Goal: Information Seeking & Learning: Check status

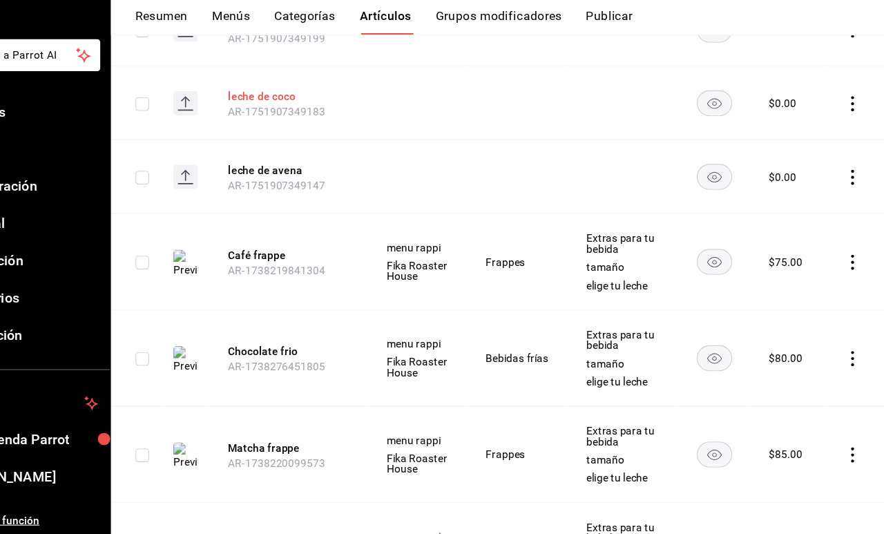
scroll to position [2168, 0]
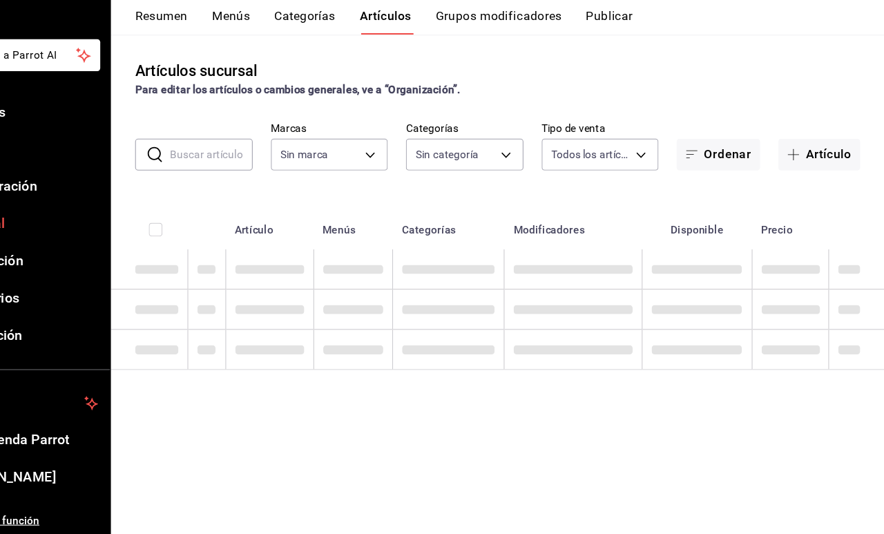
type input "c19318d1-41e4-4d54-8733-9c8836317384,6f1da3dd-1cae-4774-b684-46bf1ffc9cea,36dcd…"
type input "7aaf3327-5c44-48f9-94f1-b594ce592dc8"
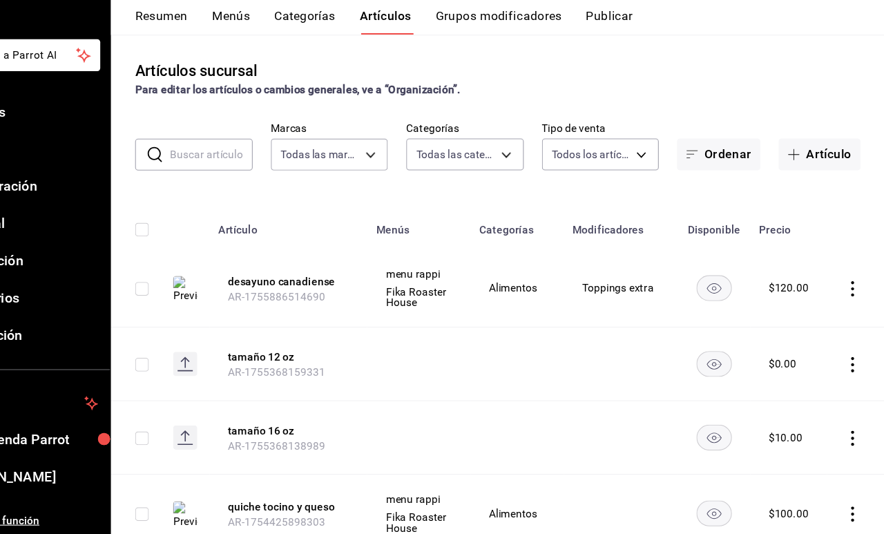
click at [51, 173] on span "Menú" at bounding box center [100, 182] width 135 height 19
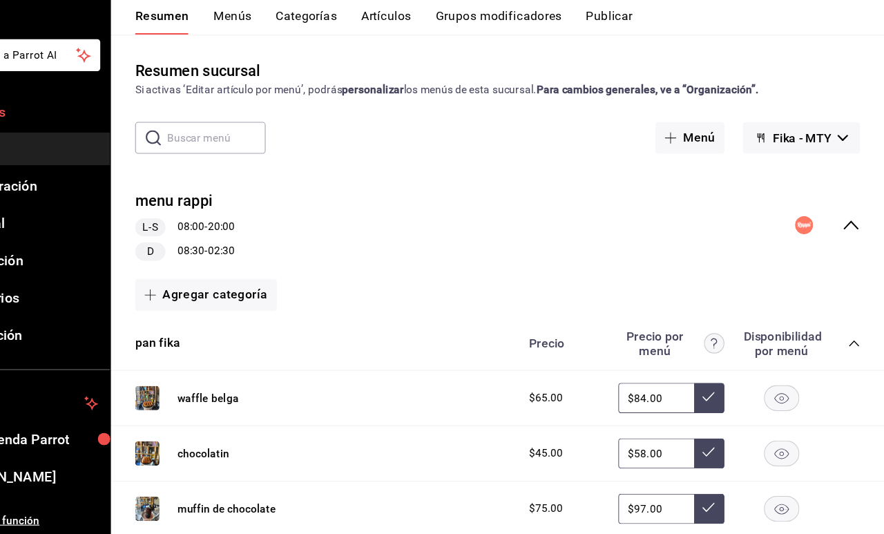
click at [33, 139] on span "Reportes" at bounding box center [100, 148] width 135 height 19
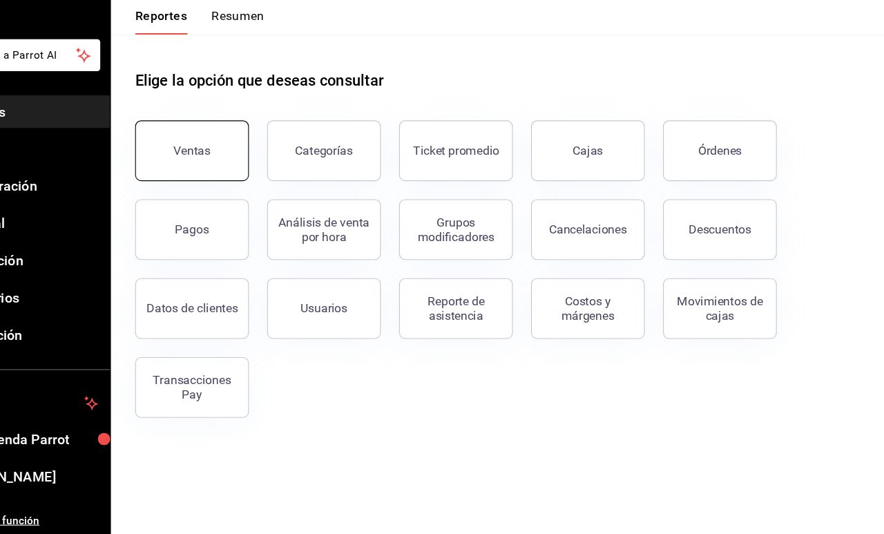
click at [237, 177] on div "Ventas" at bounding box center [254, 183] width 34 height 13
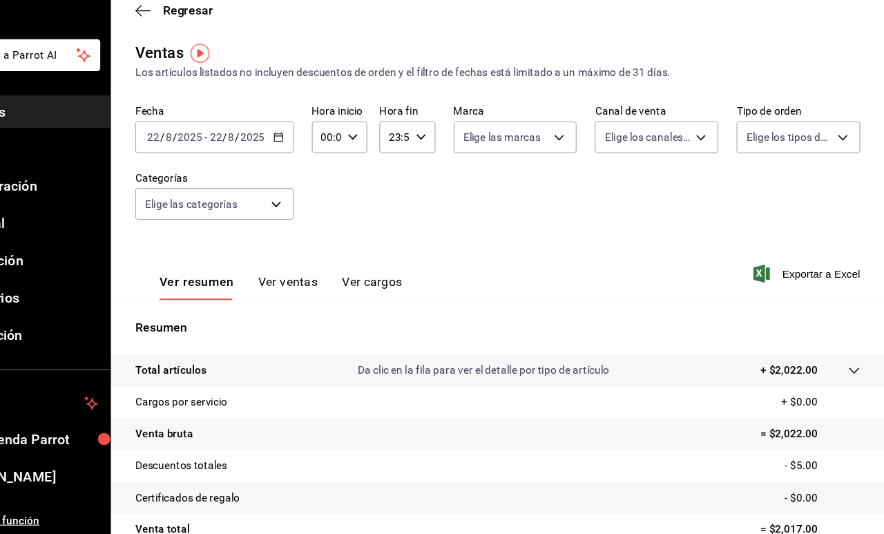
click at [266, 280] on div "Ver resumen Ver ventas Ver cargos" at bounding box center [323, 300] width 243 height 40
click at [313, 297] on button "Ver ventas" at bounding box center [340, 308] width 55 height 23
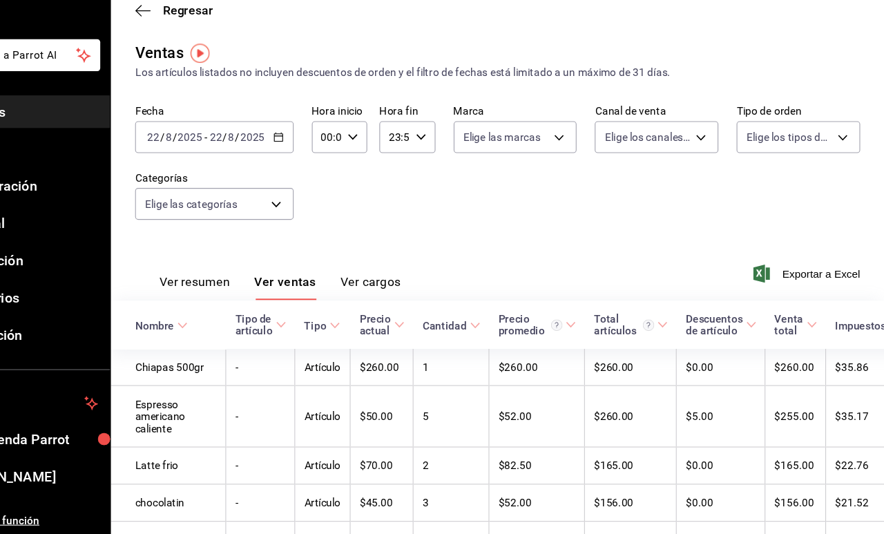
click at [327, 167] on icon "button" at bounding box center [332, 172] width 10 height 10
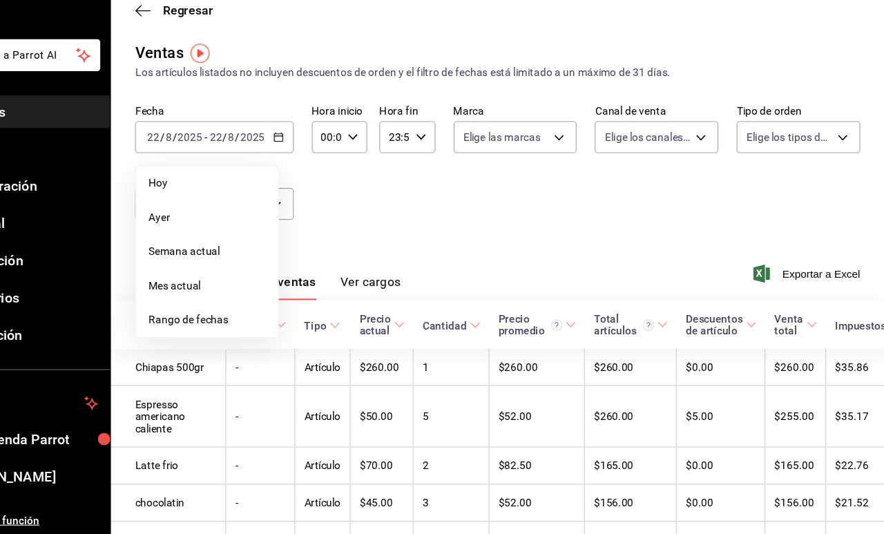
click at [395, 167] on icon "button" at bounding box center [400, 172] width 10 height 10
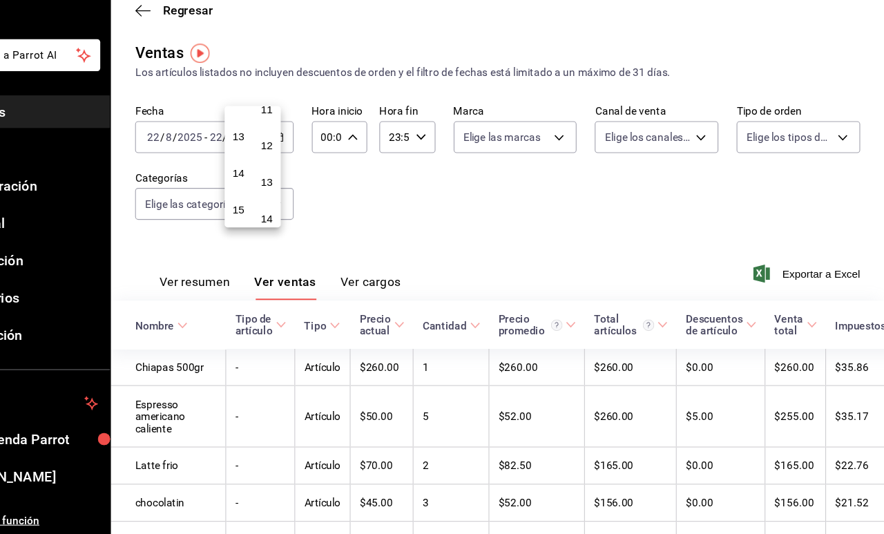
scroll to position [416, 0]
click at [286, 194] on button "14" at bounding box center [296, 208] width 20 height 28
type input "14:00"
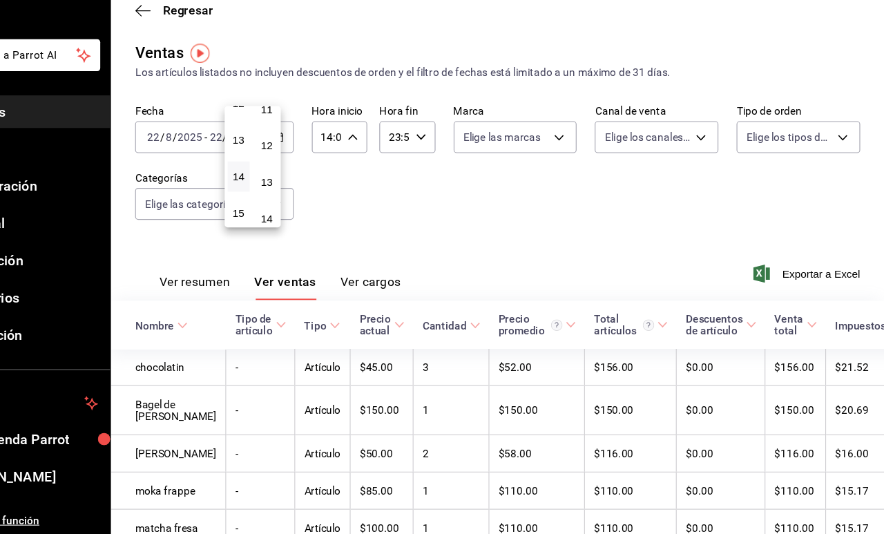
click at [371, 180] on div at bounding box center [442, 267] width 884 height 534
click at [50, 173] on span "Menú" at bounding box center [100, 182] width 135 height 19
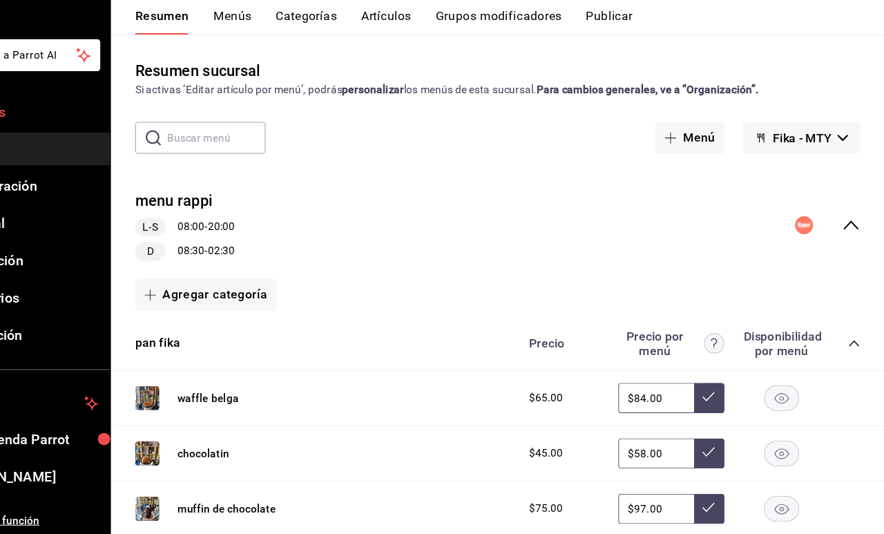
click at [44, 139] on span "Reportes" at bounding box center [100, 148] width 135 height 19
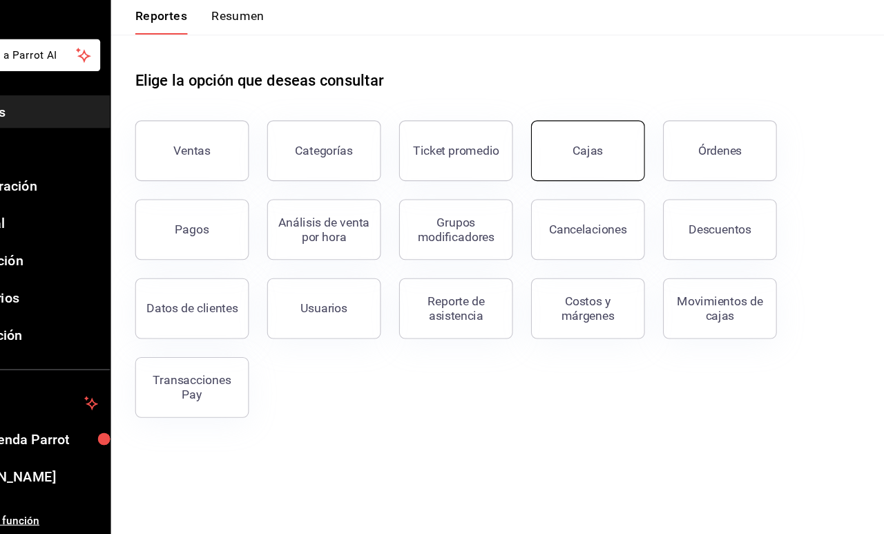
click at [600, 177] on div "Cajas" at bounding box center [614, 183] width 28 height 13
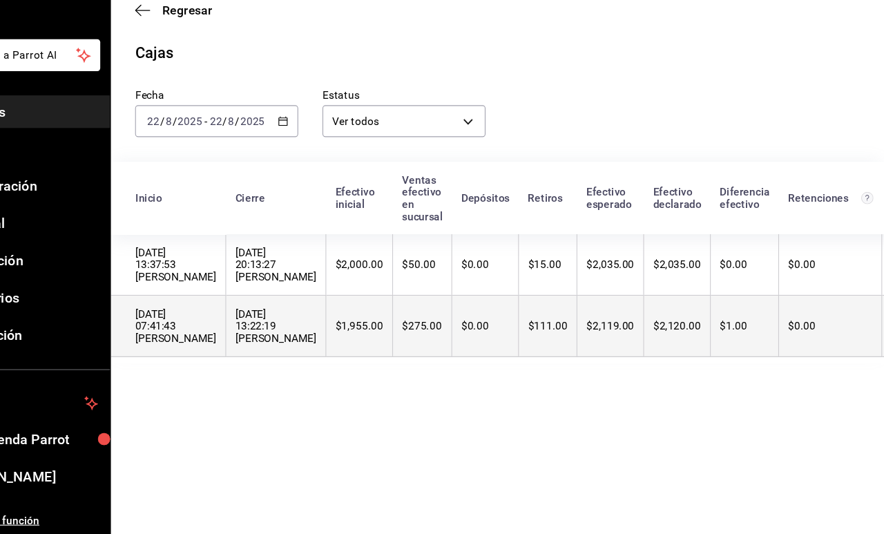
click at [604, 316] on th "$2,119.00" at bounding box center [634, 344] width 61 height 56
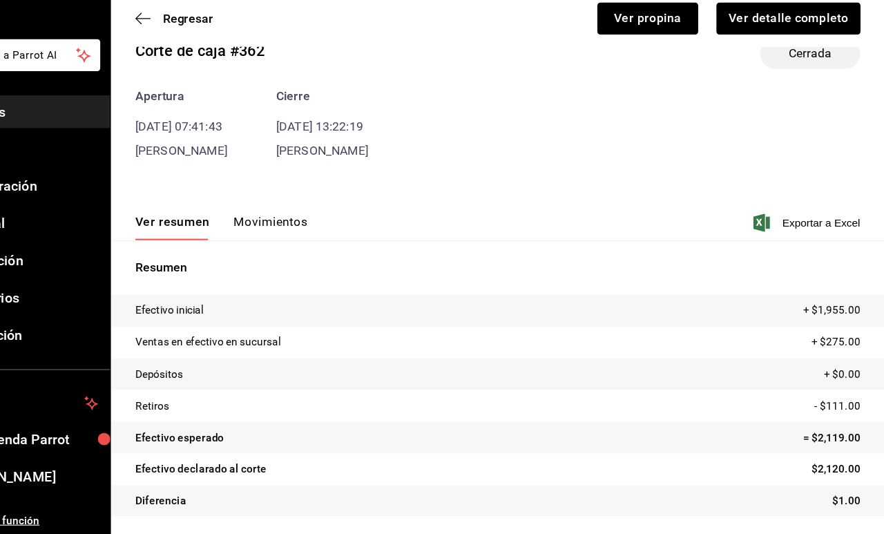
scroll to position [30, 0]
click at [246, 226] on div "Ver resumen Movimientos Exportar a Excel" at bounding box center [532, 246] width 704 height 40
click at [291, 242] on button "Movimientos" at bounding box center [324, 253] width 67 height 23
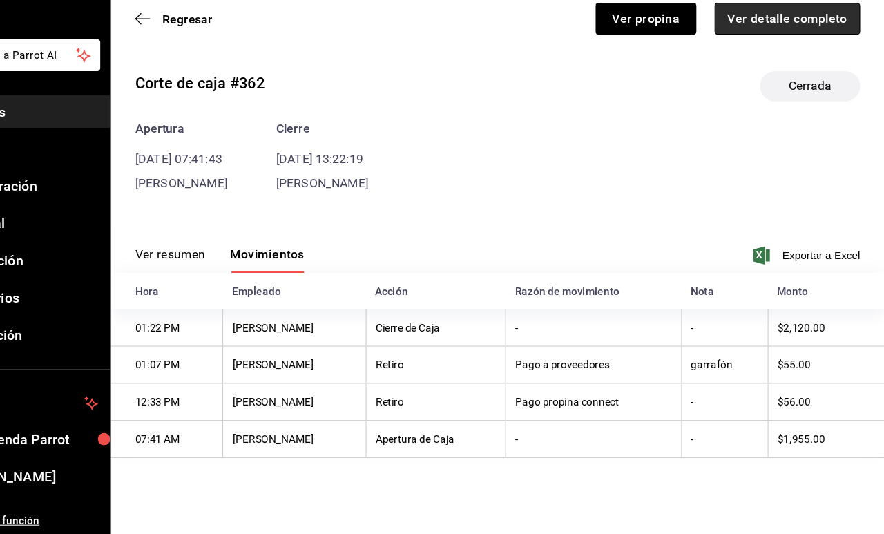
click at [760, 50] on button "Ver detalle completo" at bounding box center [795, 64] width 133 height 29
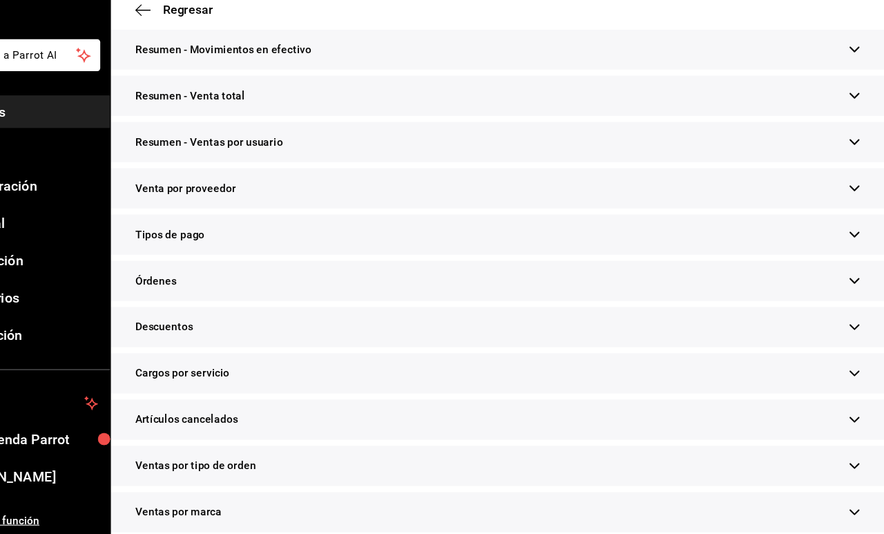
scroll to position [233, 0]
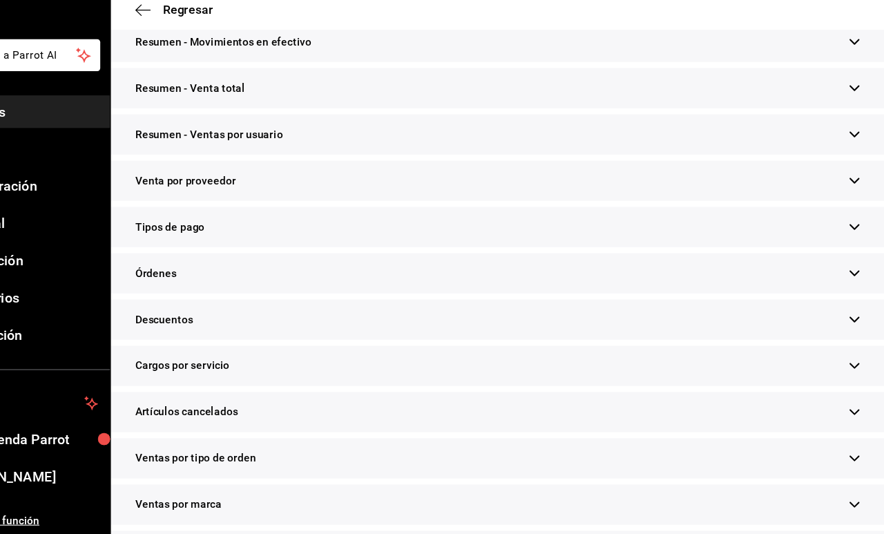
click at [393, 278] on div "Órdenes" at bounding box center [532, 296] width 704 height 37
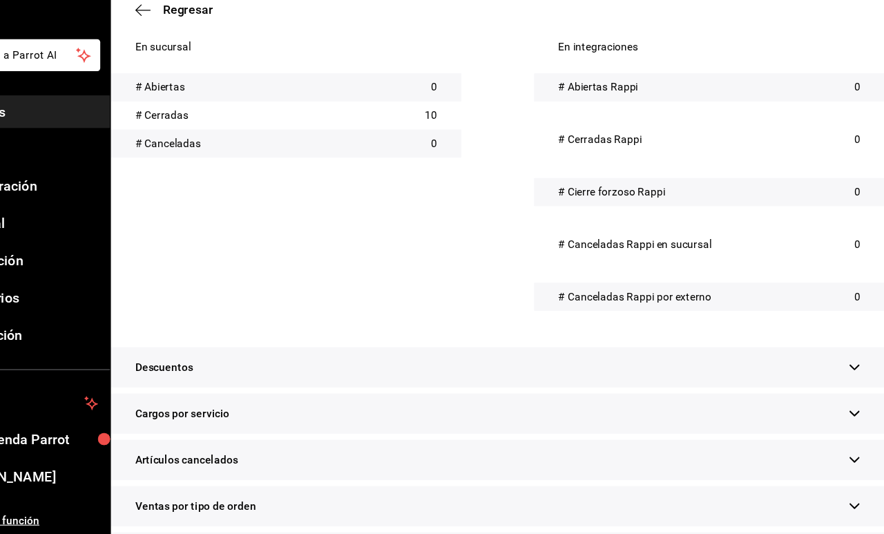
scroll to position [493, 0]
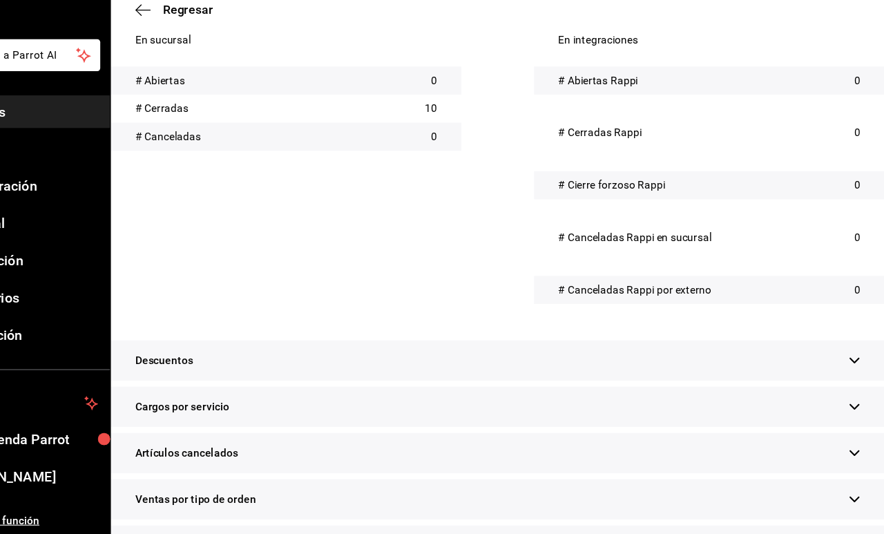
click at [449, 357] on div "Descuentos" at bounding box center [532, 375] width 704 height 37
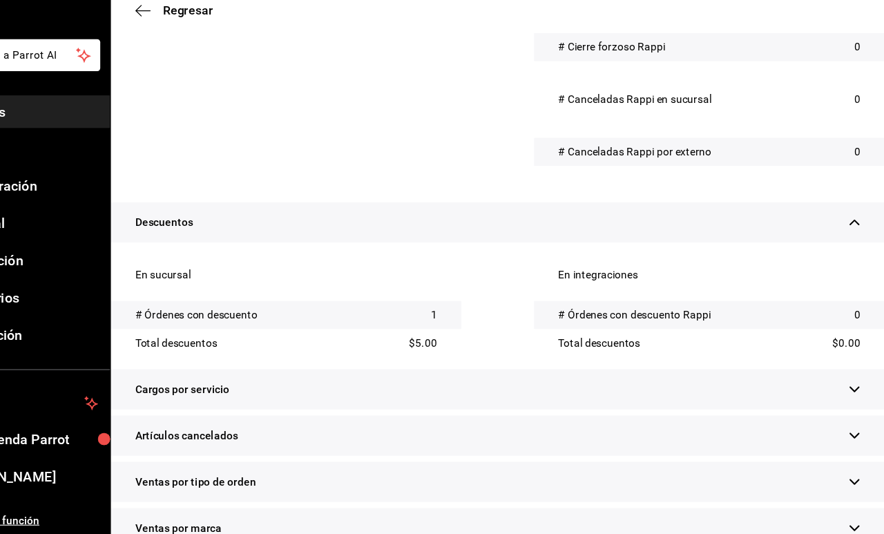
scroll to position [628, 0]
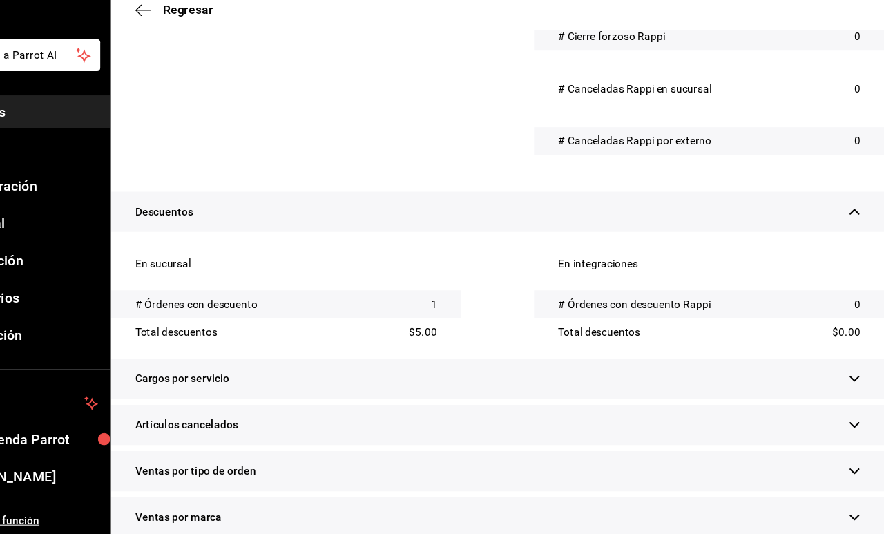
click at [403, 325] on div "En sucursal # Órdenes con descuento 1 Total descuentos $5.00 En integraciones #…" at bounding box center [532, 319] width 704 height 110
click at [405, 374] on div "Cargos por servicio" at bounding box center [532, 392] width 704 height 37
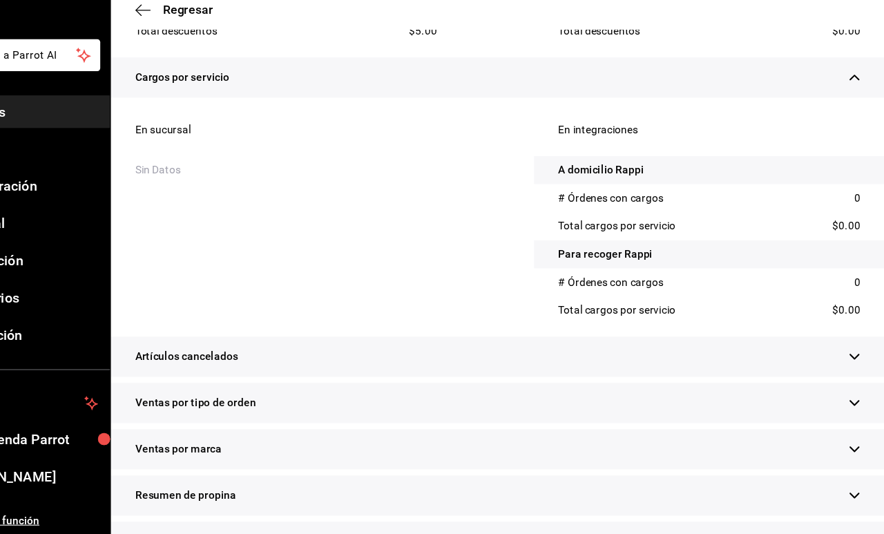
scroll to position [905, 0]
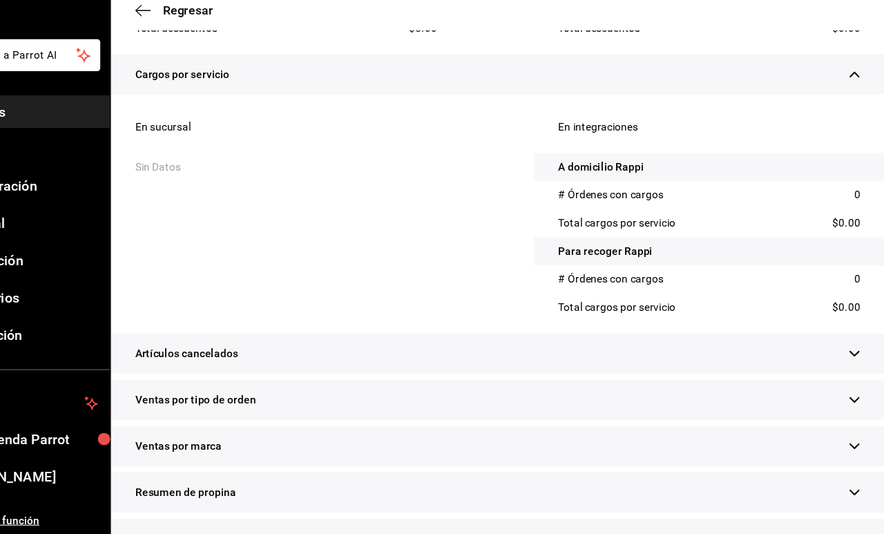
click at [405, 351] on div "Artículos cancelados" at bounding box center [532, 369] width 704 height 37
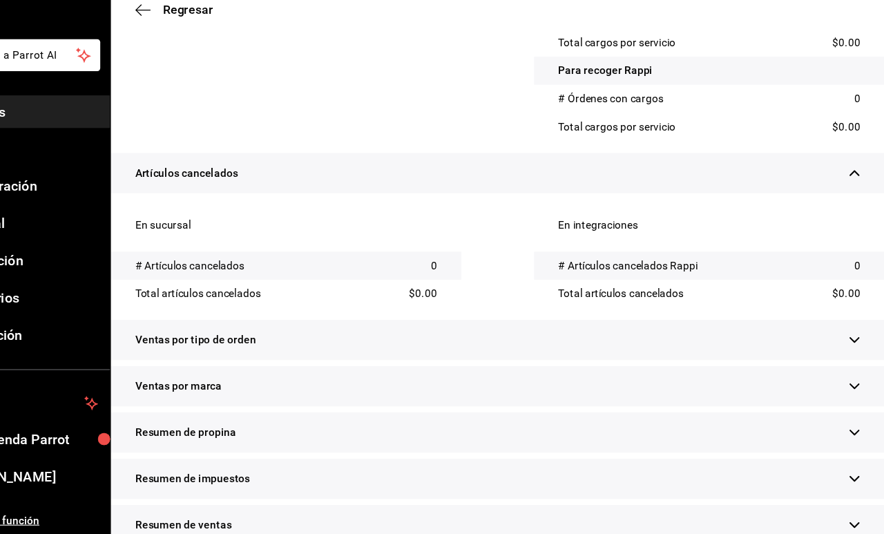
scroll to position [1072, 0]
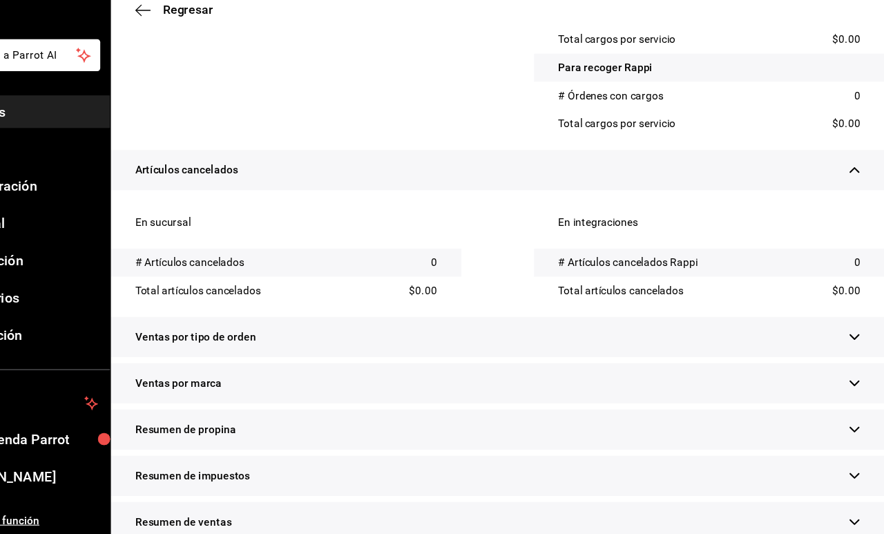
click at [403, 336] on div "Ventas por tipo de orden" at bounding box center [532, 354] width 704 height 37
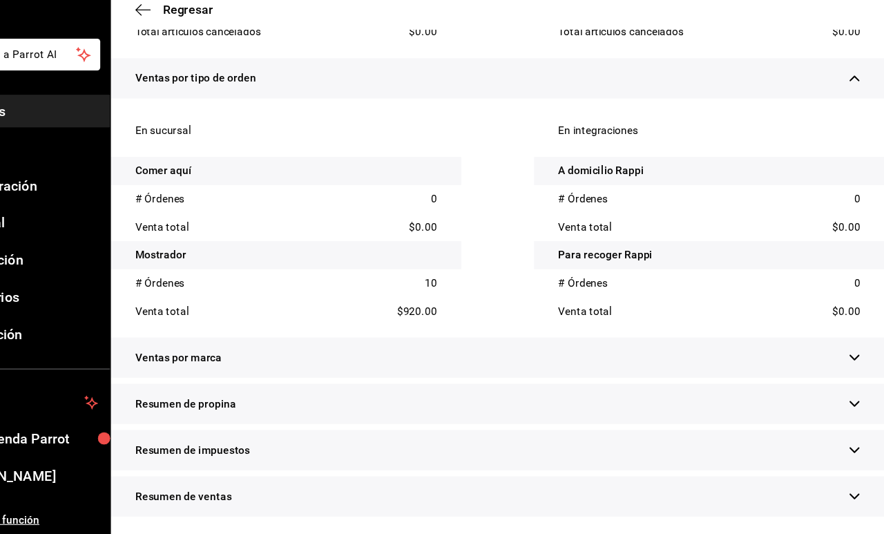
scroll to position [0, 0]
click at [228, 439] on div "Resumen de impuestos" at bounding box center [532, 457] width 704 height 37
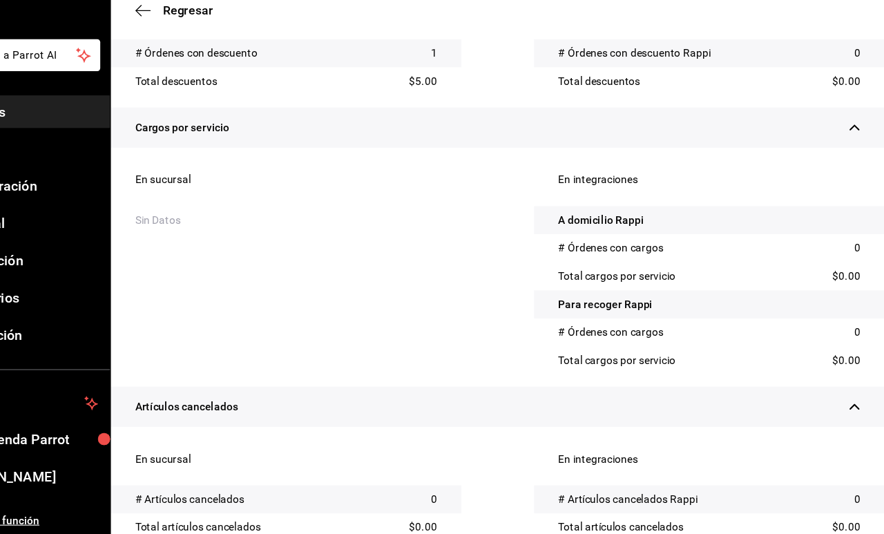
scroll to position [831, 0]
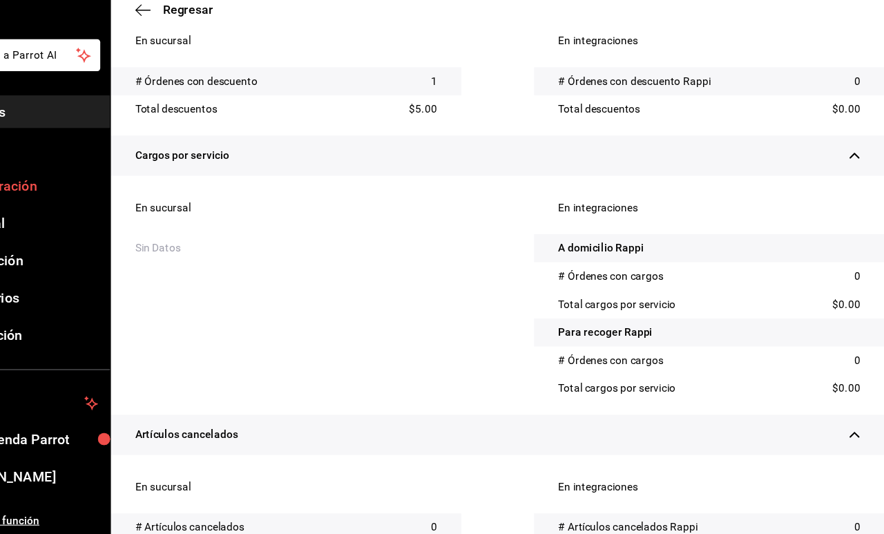
click at [41, 207] on span "Configuración" at bounding box center [100, 216] width 135 height 19
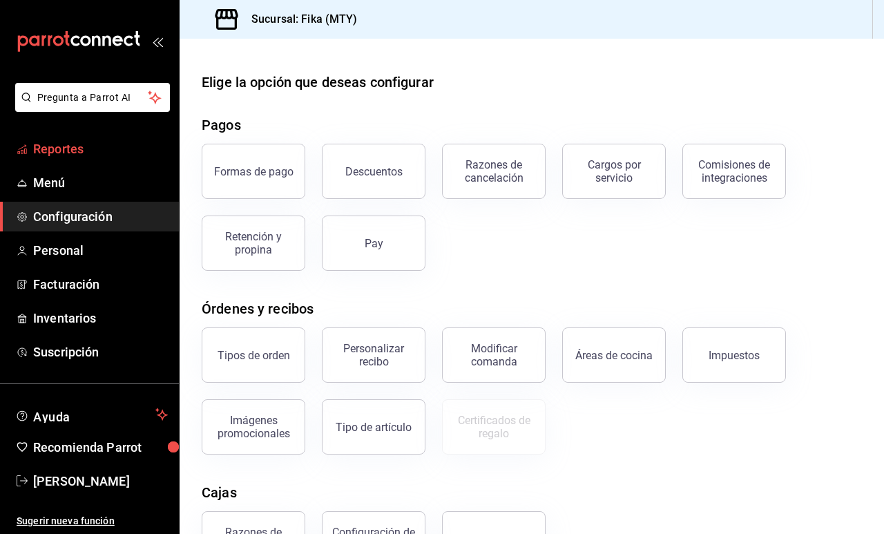
click at [86, 159] on link "Reportes" at bounding box center [89, 149] width 179 height 30
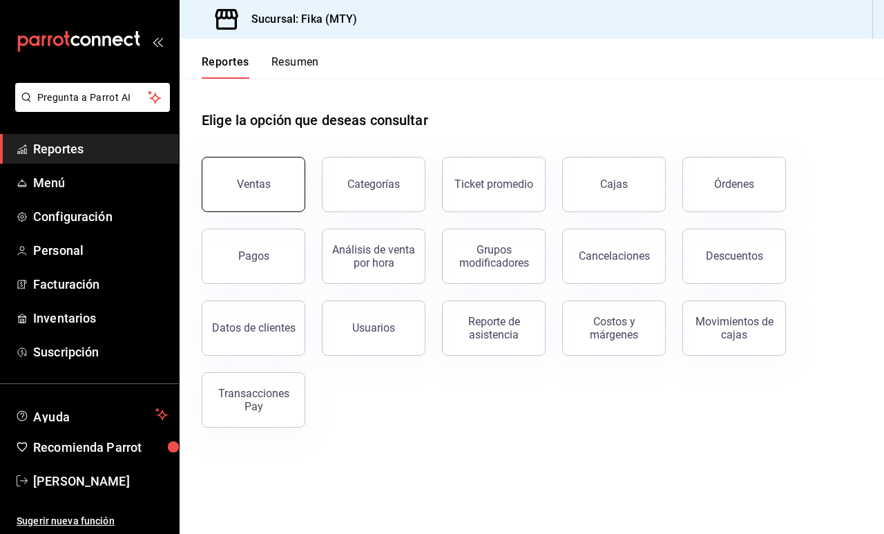
click at [256, 182] on div "Ventas" at bounding box center [254, 183] width 34 height 13
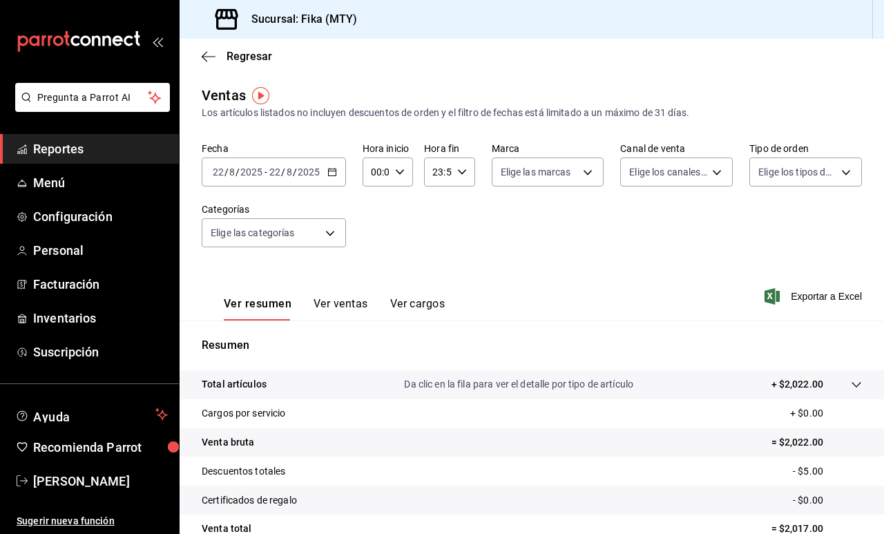
click at [335, 177] on div "2025-08-22 22 / 8 / 2025 - 2025-08-22 22 / 8 / 2025" at bounding box center [274, 171] width 144 height 29
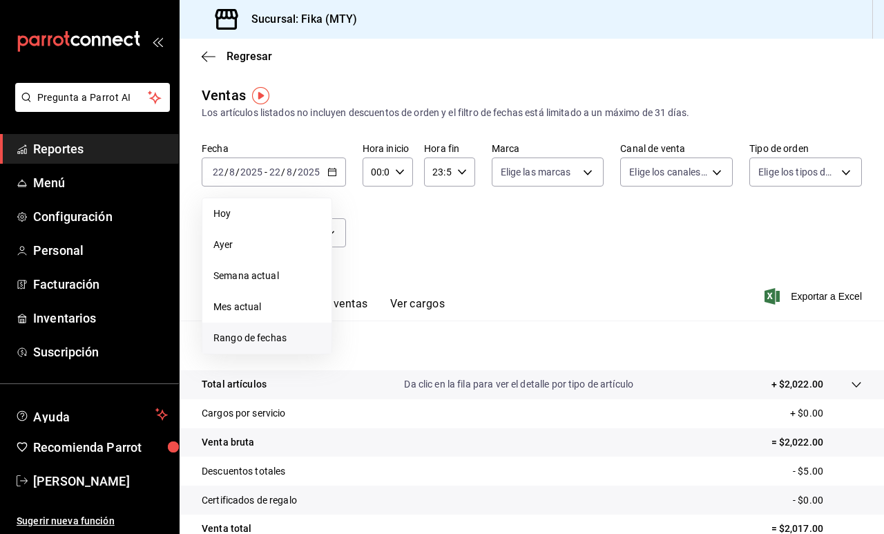
click at [244, 330] on li "Rango de fechas" at bounding box center [266, 337] width 129 height 31
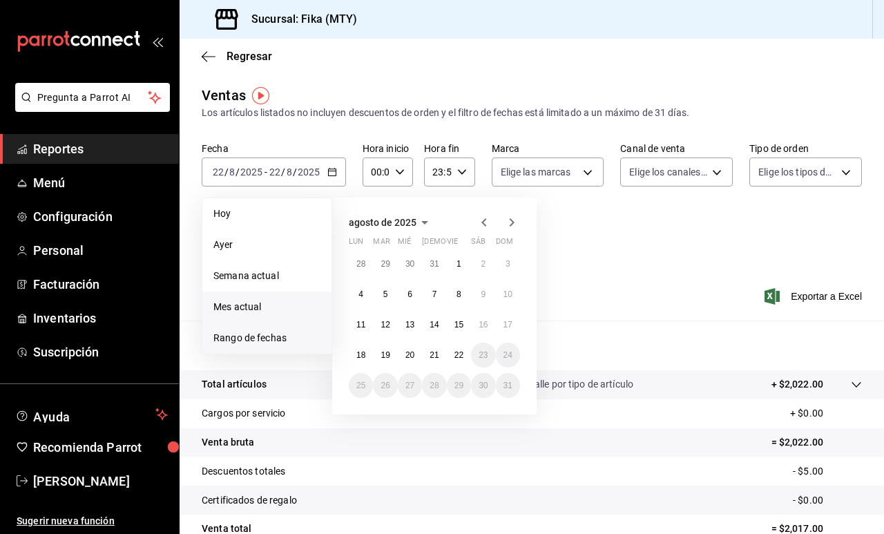
click at [250, 304] on span "Mes actual" at bounding box center [266, 307] width 107 height 14
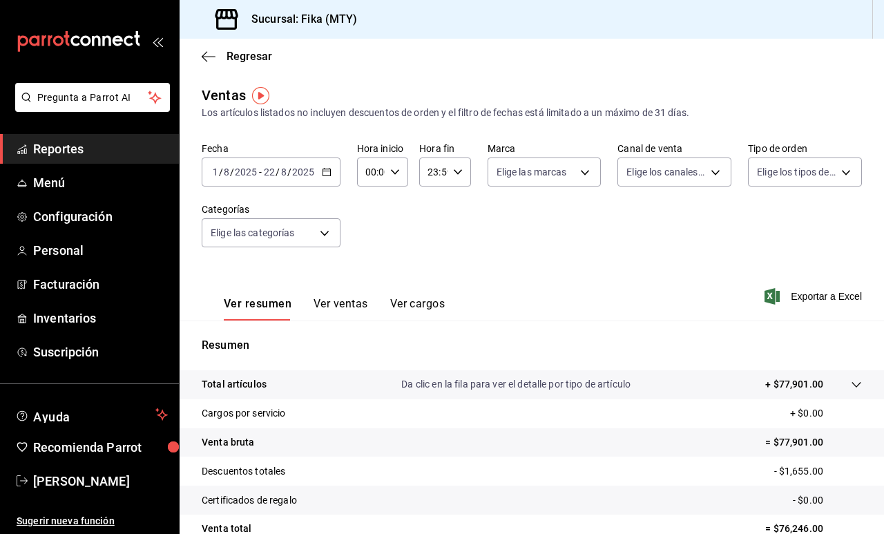
click at [333, 309] on button "Ver ventas" at bounding box center [340, 308] width 55 height 23
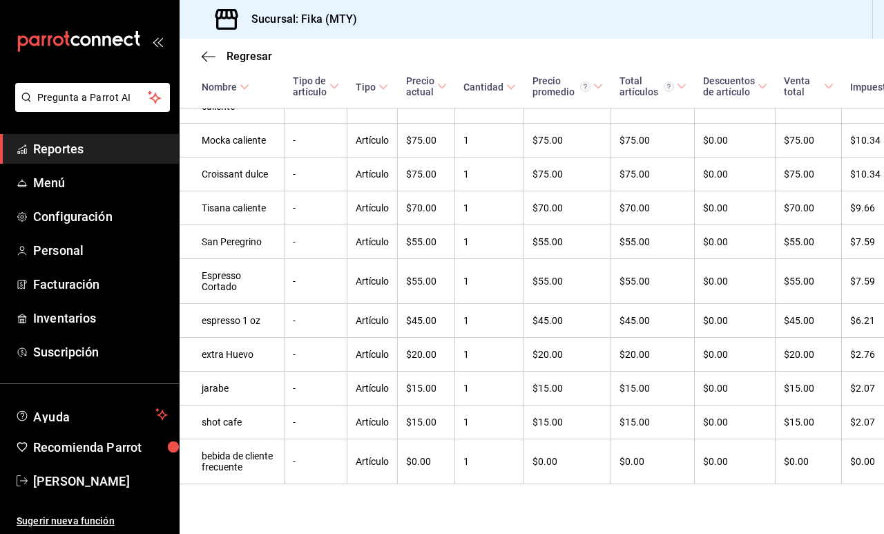
scroll to position [2972, 0]
